Goal: Contribute content

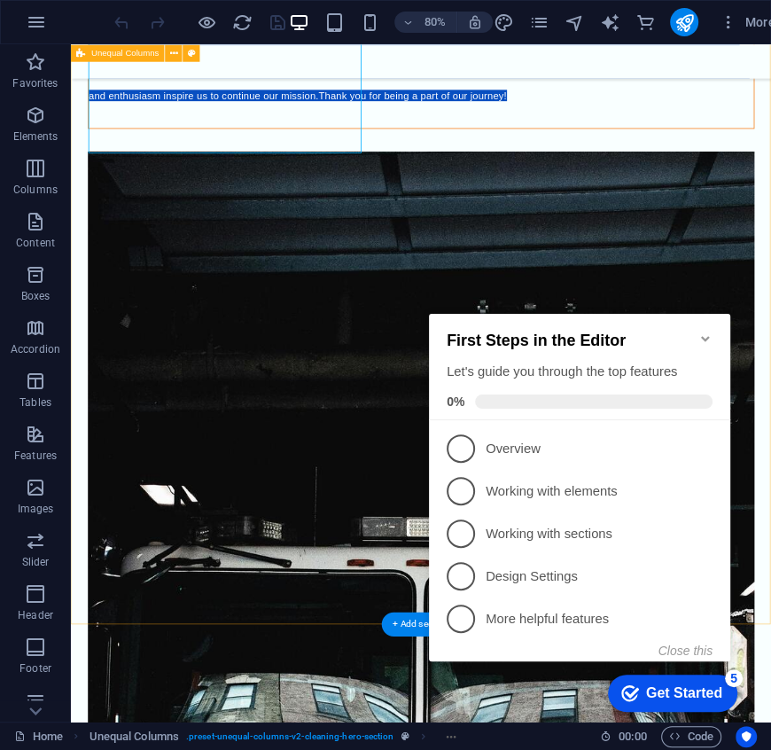
scroll to position [539, 0]
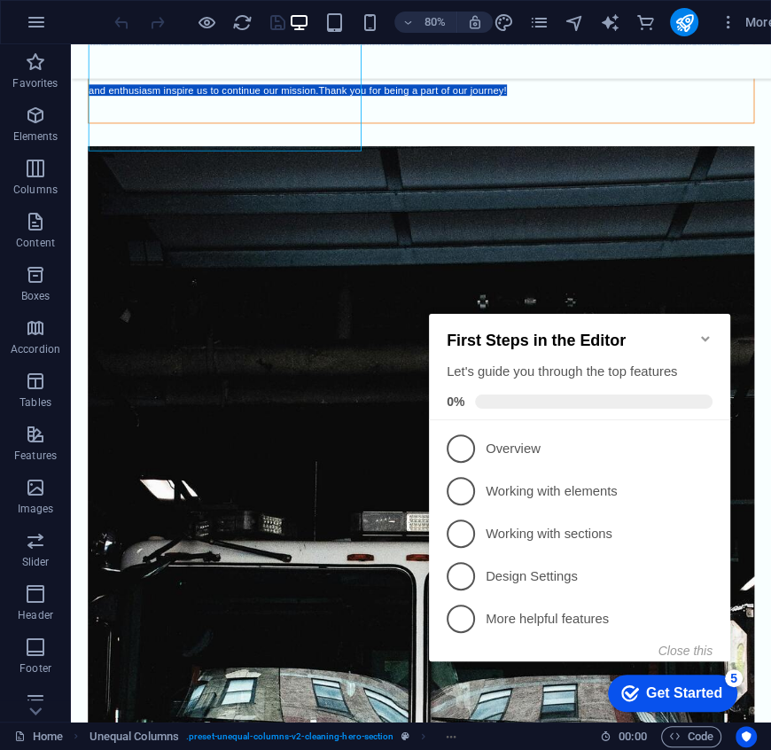
click at [704, 333] on icon "Minimize checklist" at bounding box center [705, 338] width 14 height 14
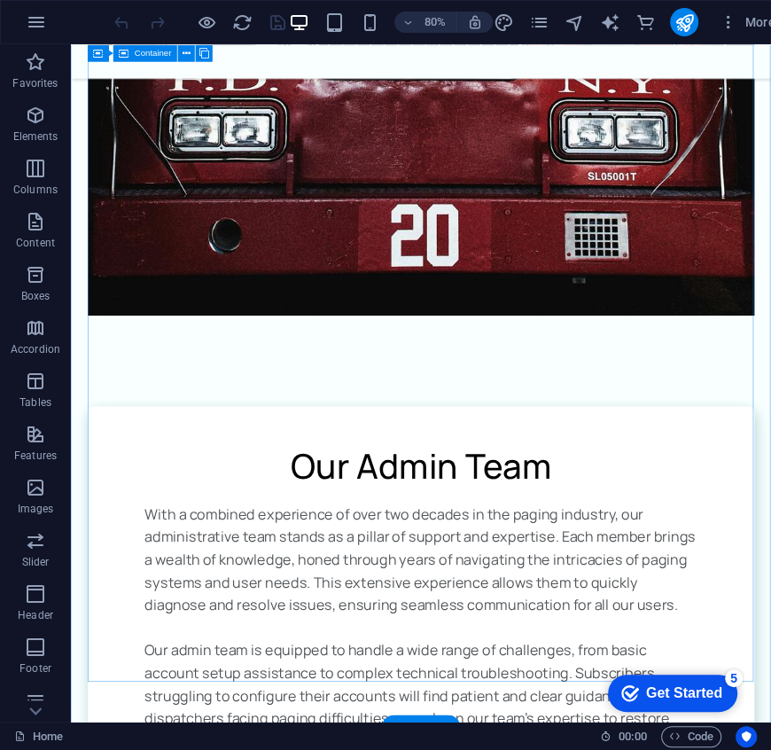
scroll to position [1597, 0]
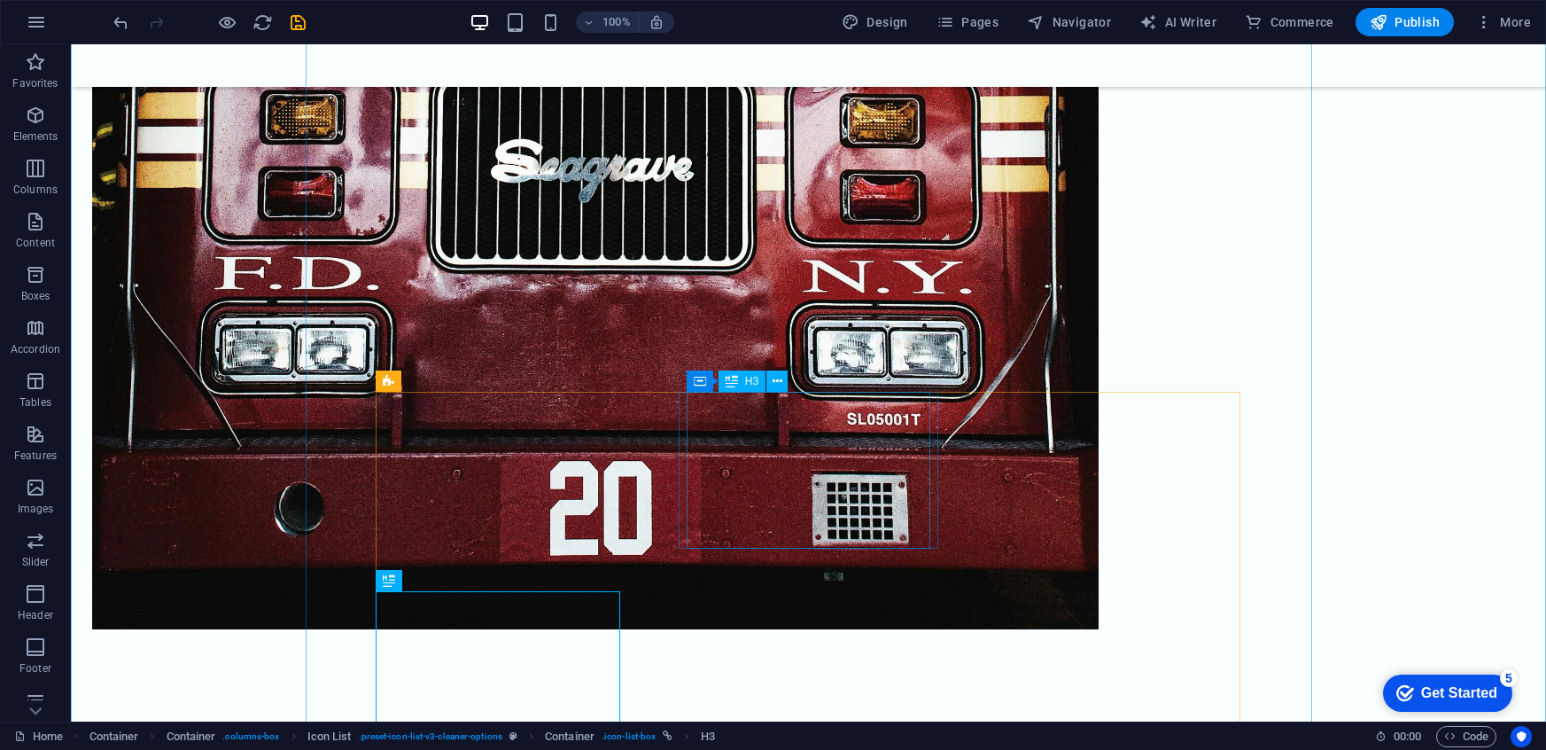
scroll to position [1962, 0]
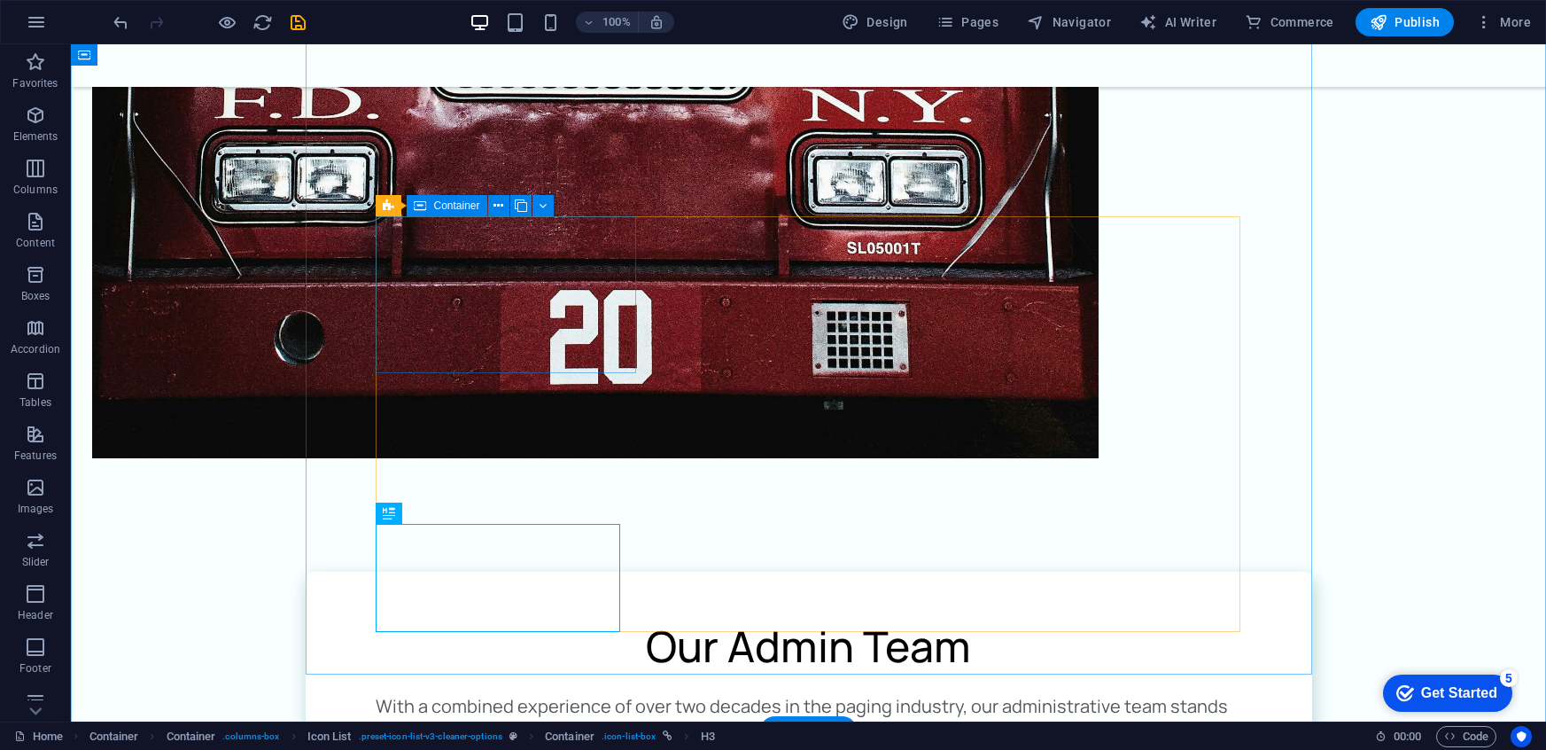
scroll to position [1671, 0]
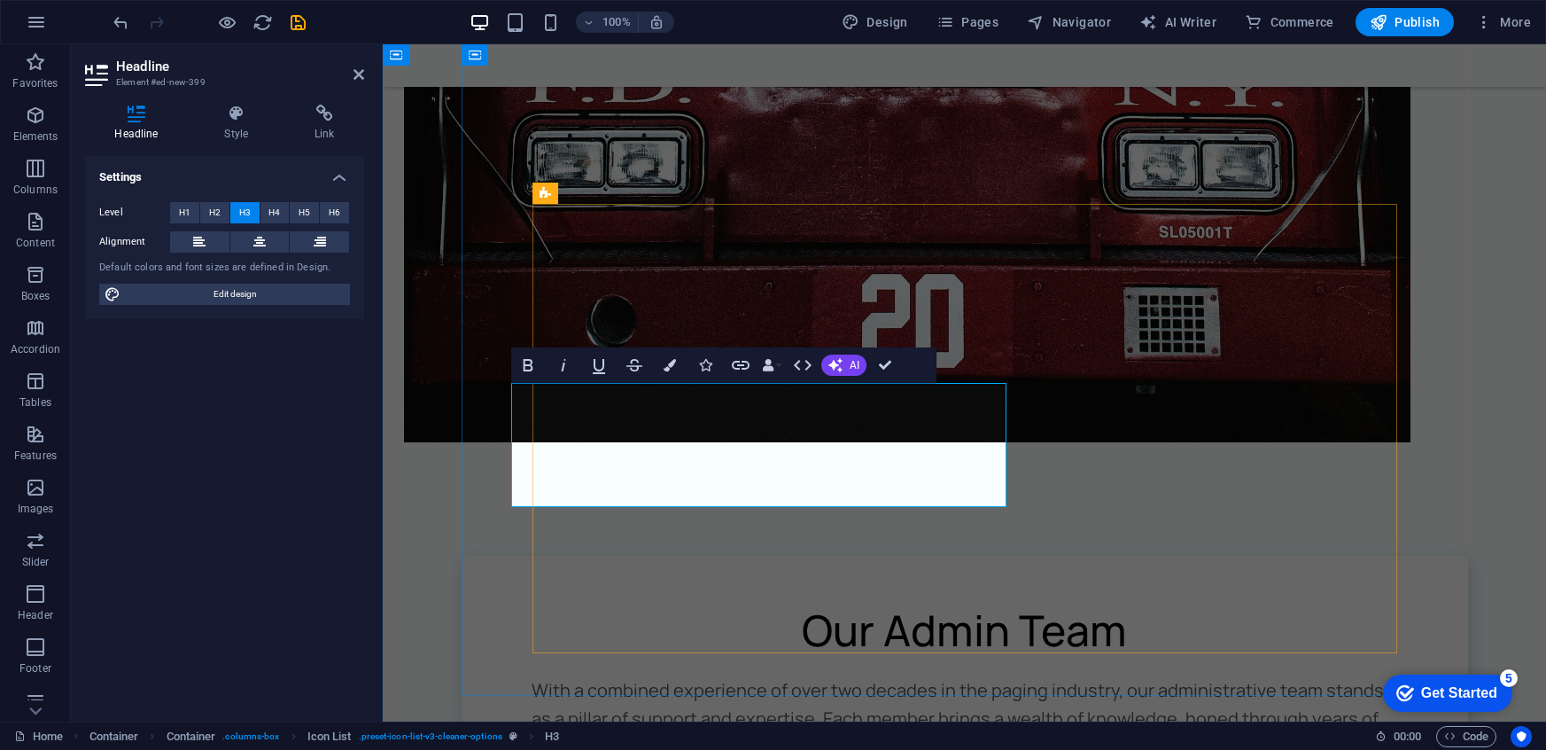
scroll to position [1471, 0]
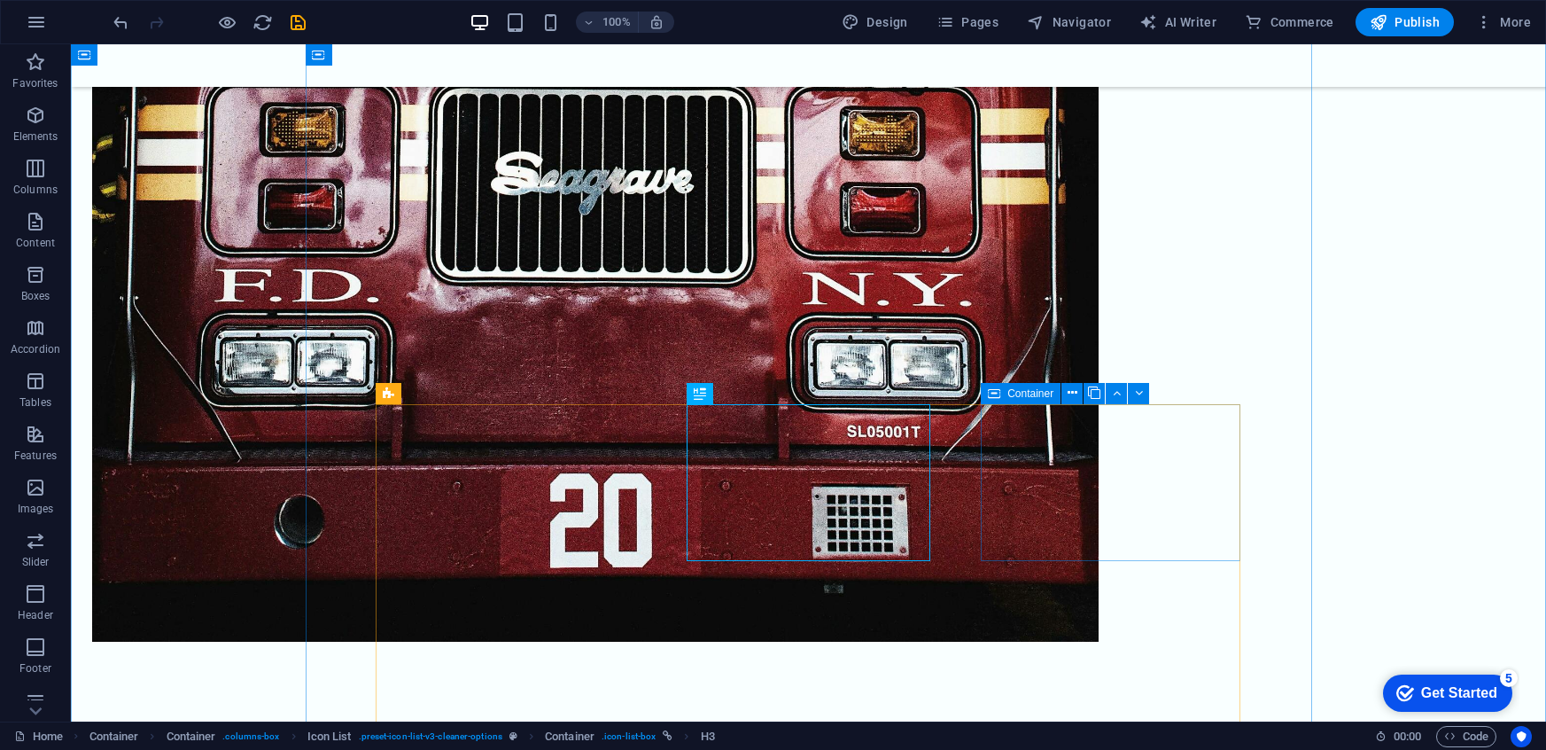
click at [770, 395] on icon at bounding box center [1073, 393] width 10 height 19
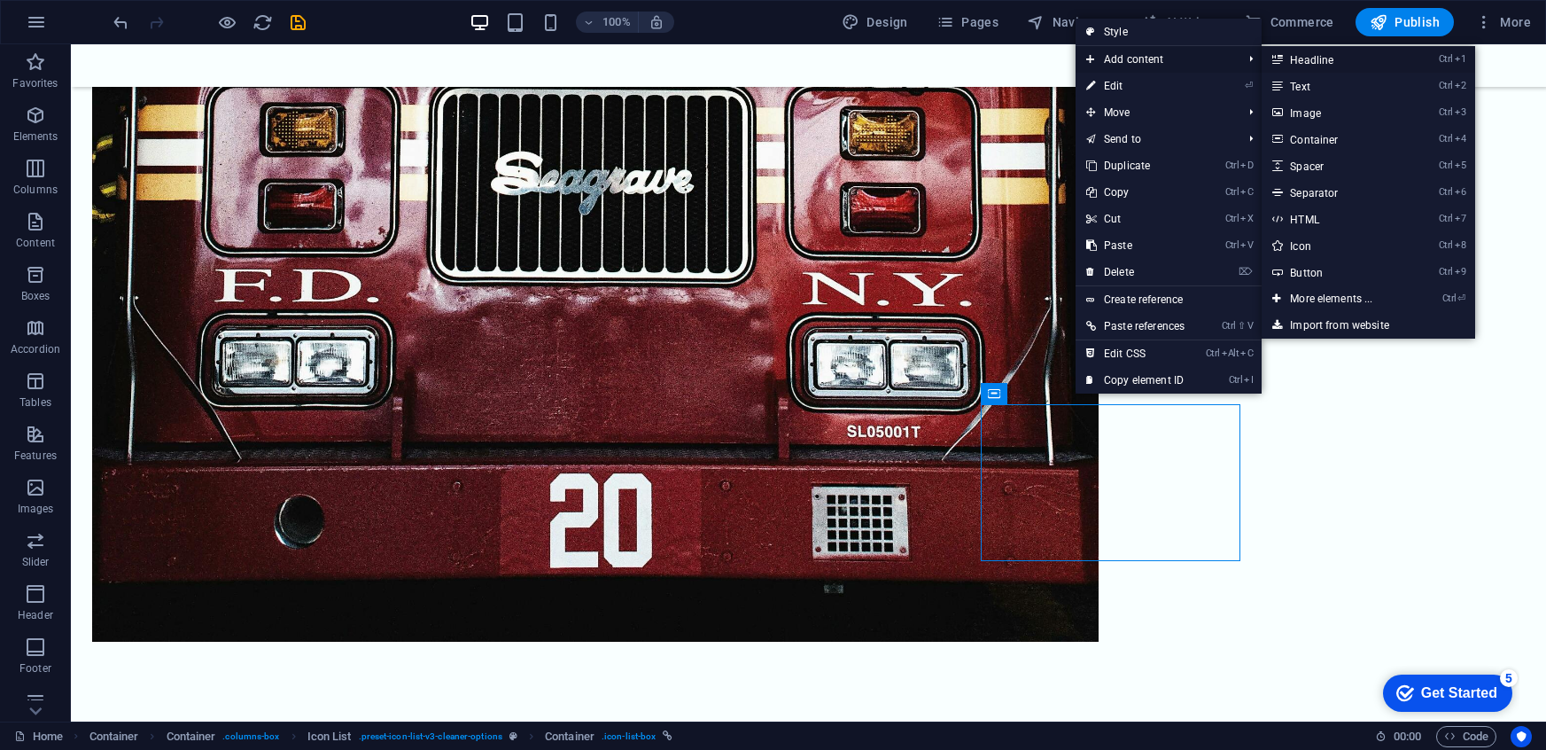
click at [770, 65] on link "Ctrl 1 Headline" at bounding box center [1335, 59] width 146 height 27
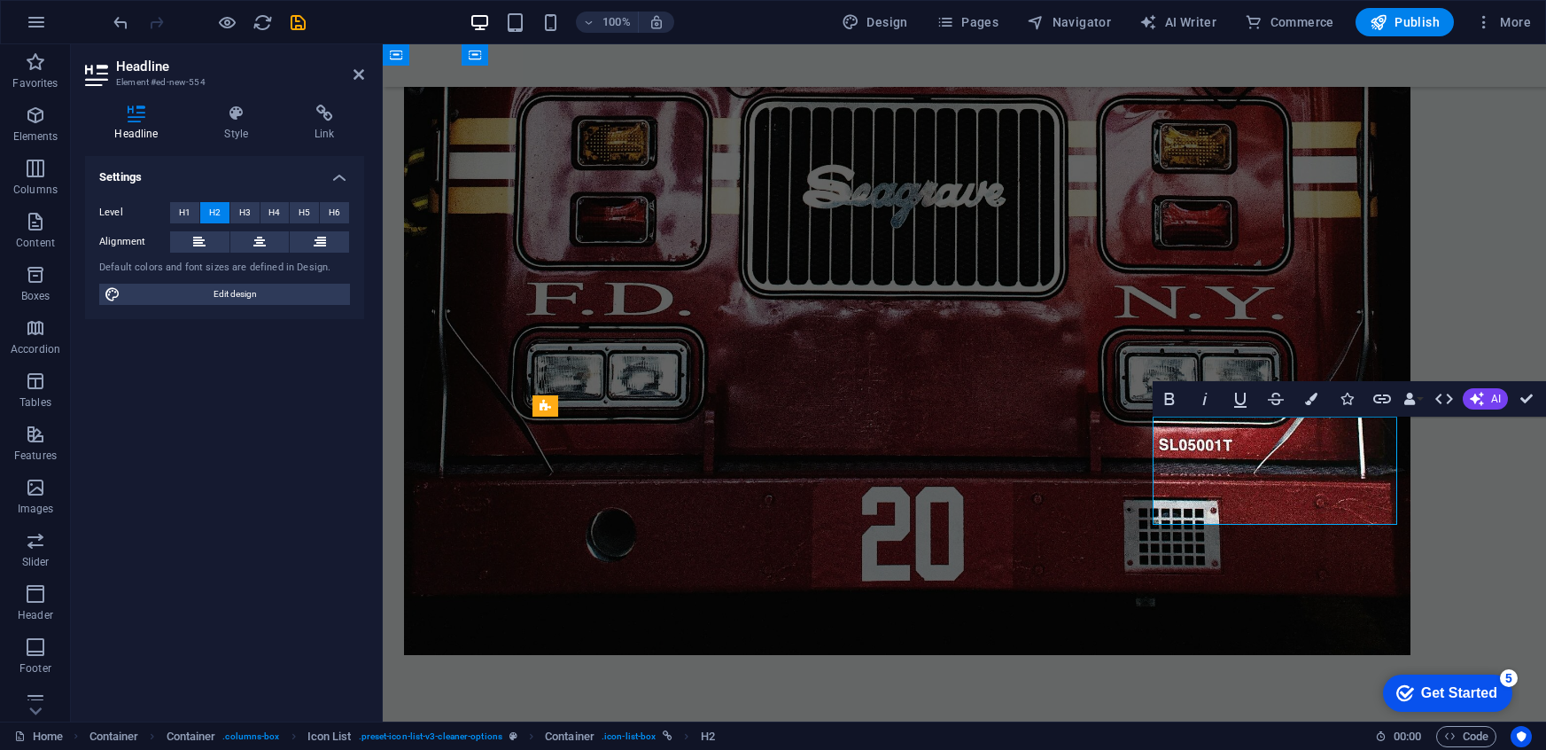
scroll to position [1445, 0]
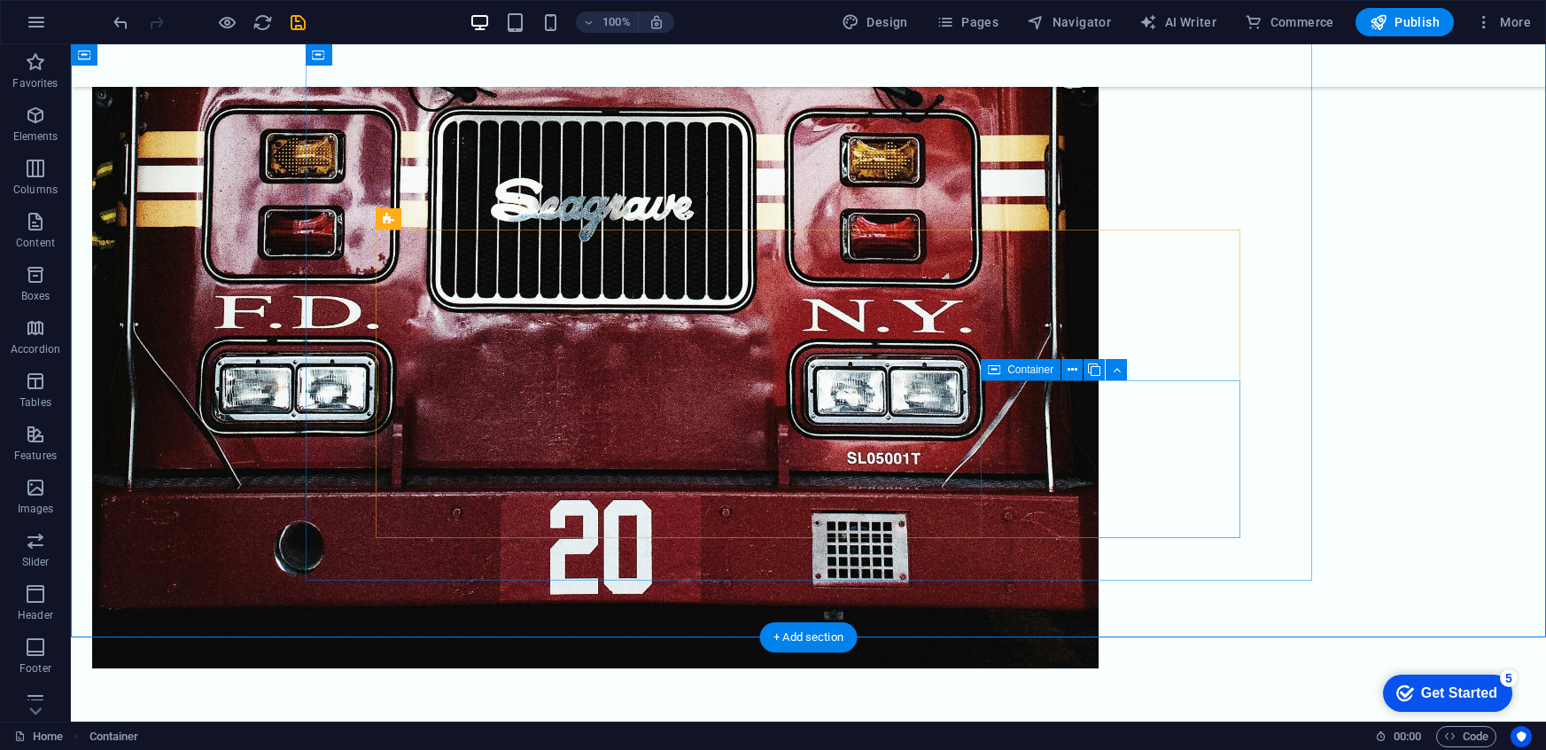
scroll to position [1678, 0]
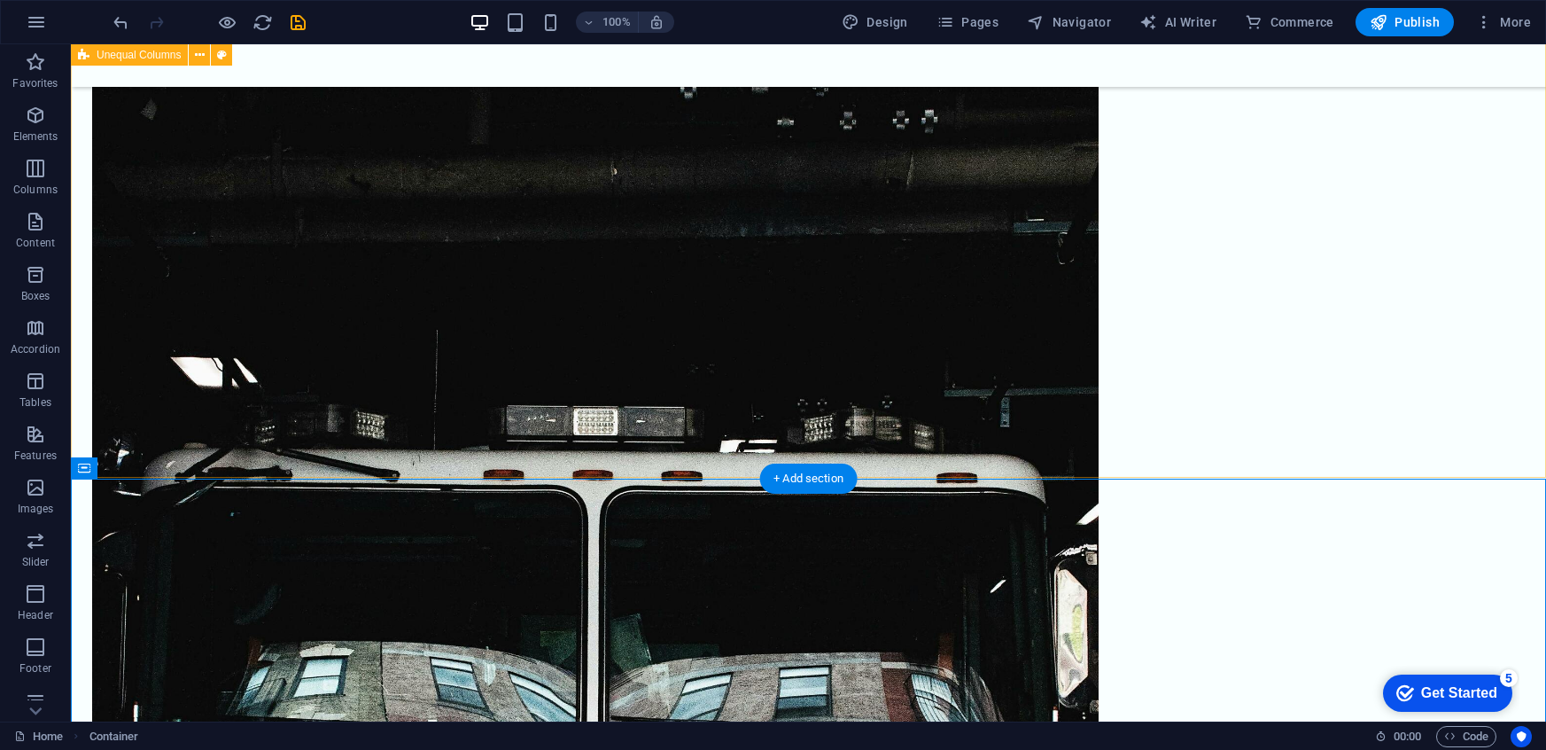
scroll to position [744, 0]
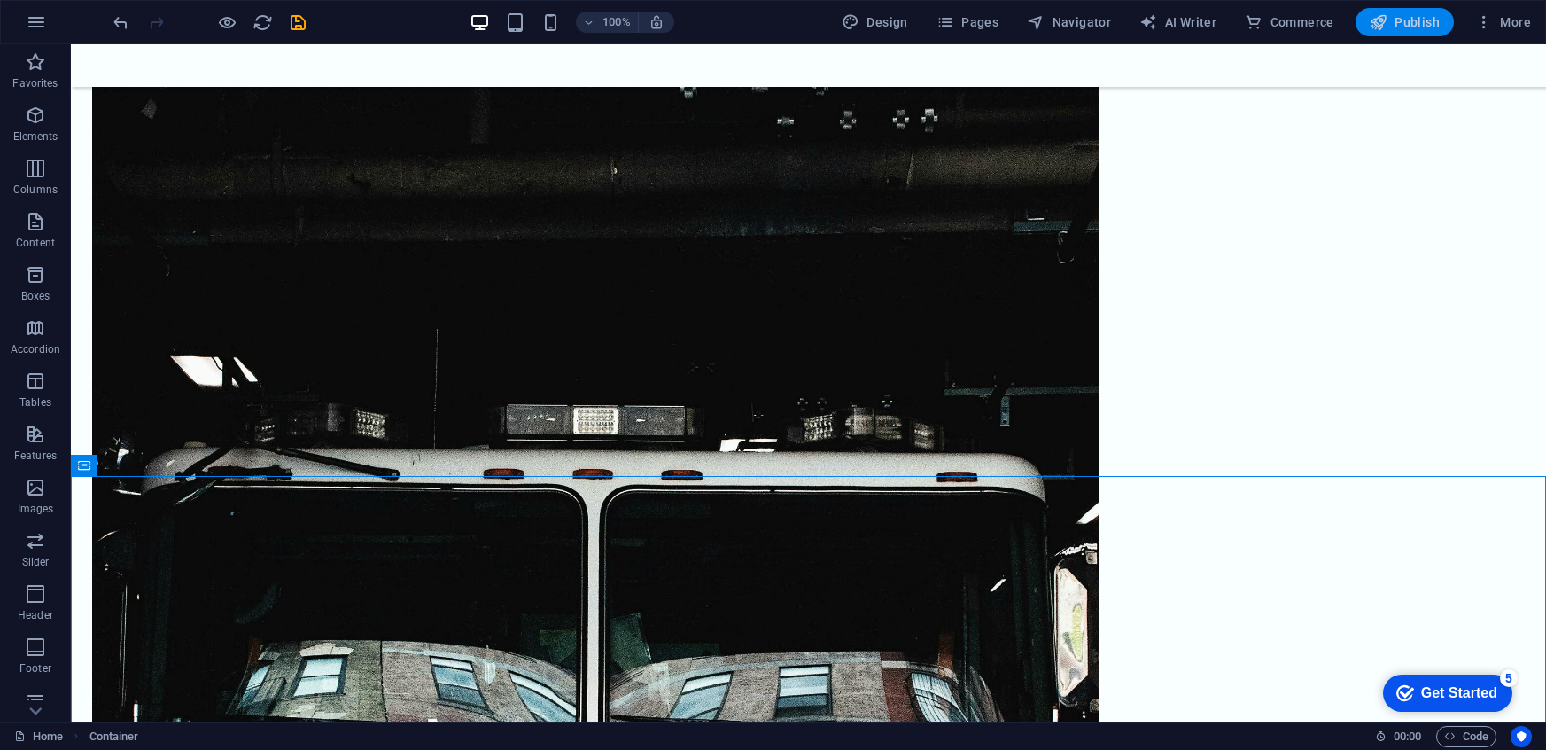
click at [770, 18] on span "Publish" at bounding box center [1405, 22] width 70 height 18
